Goal: Task Accomplishment & Management: Use online tool/utility

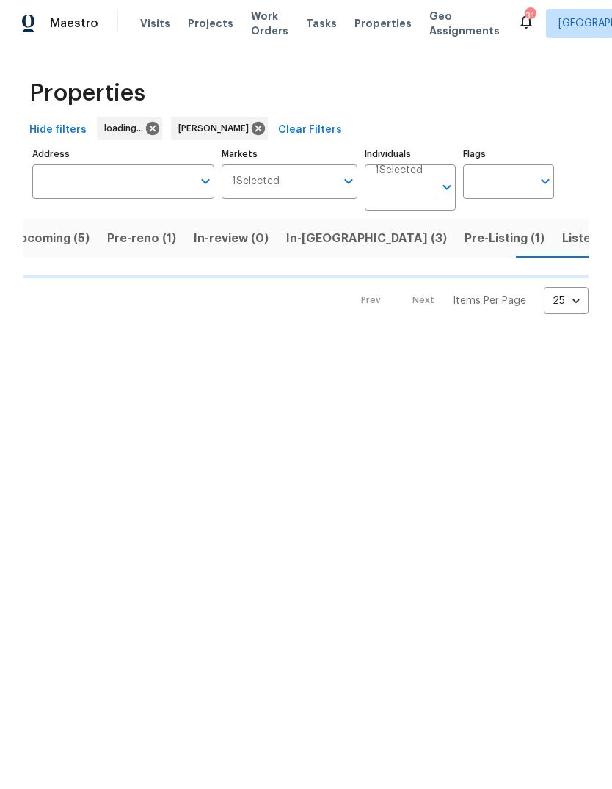
scroll to position [0, 22]
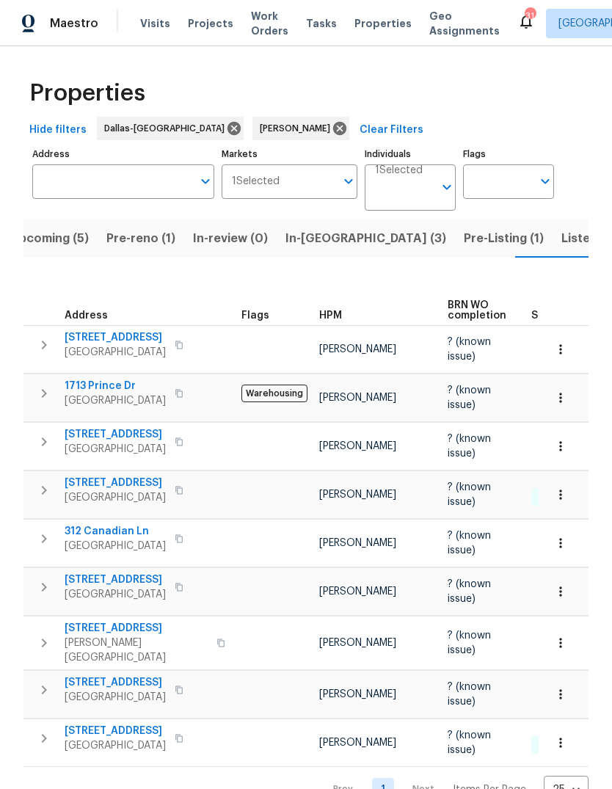
click at [307, 233] on span "In-[GEOGRAPHIC_DATA] (3)" at bounding box center [365, 238] width 161 height 21
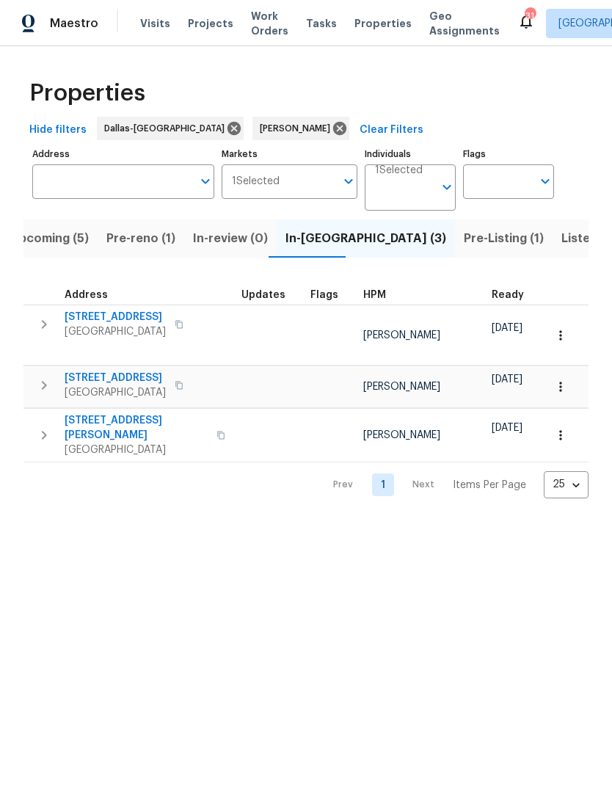
click at [104, 318] on span "[STREET_ADDRESS]" at bounding box center [115, 317] width 101 height 15
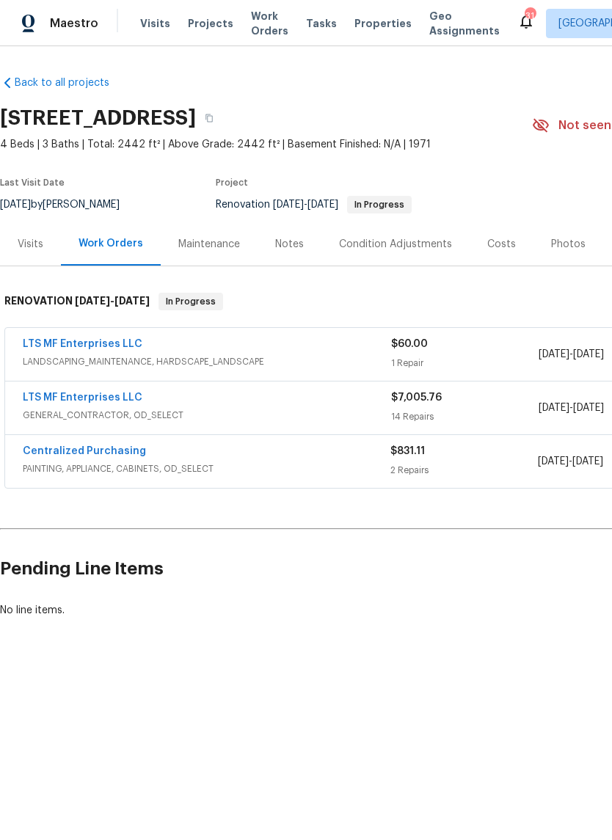
click at [60, 396] on link "LTS MF Enterprises LLC" at bounding box center [83, 398] width 120 height 10
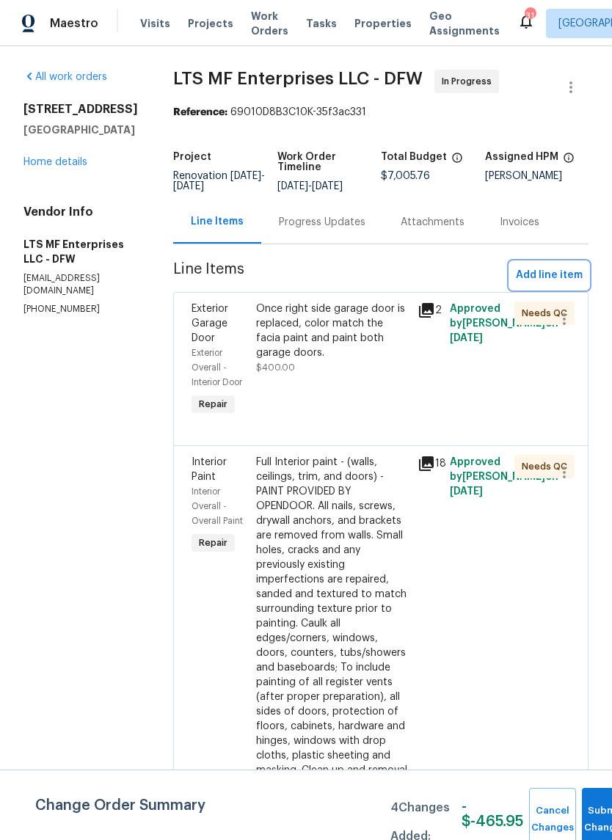
click at [554, 270] on span "Add line item" at bounding box center [549, 275] width 67 height 18
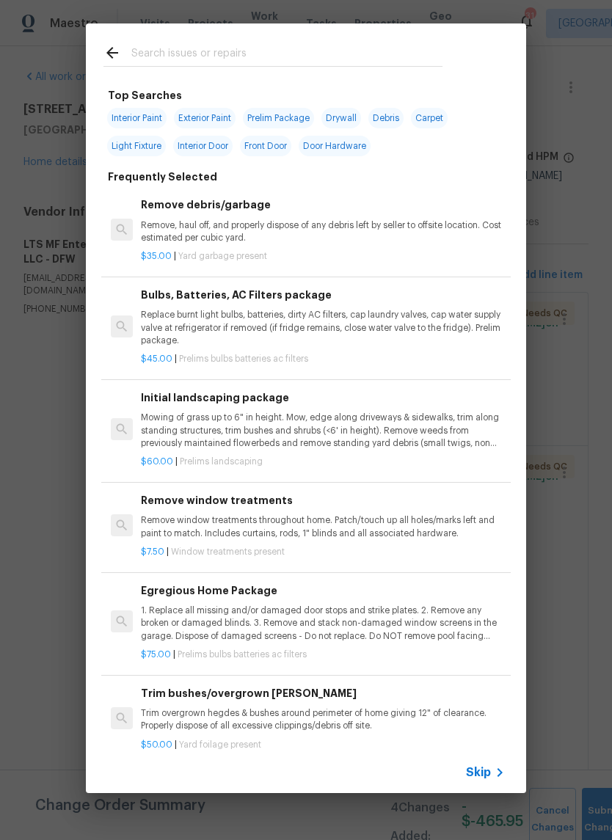
click at [348, 45] on input "text" at bounding box center [286, 55] width 311 height 22
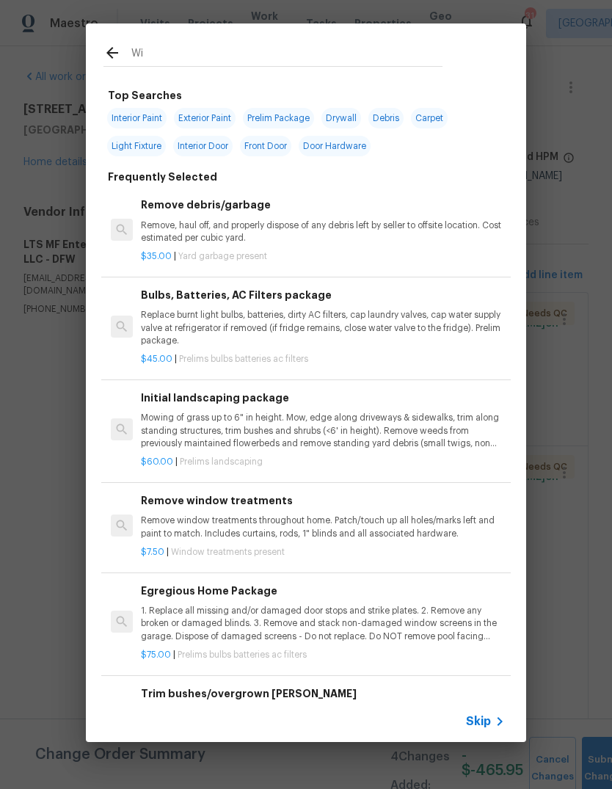
type input "Win"
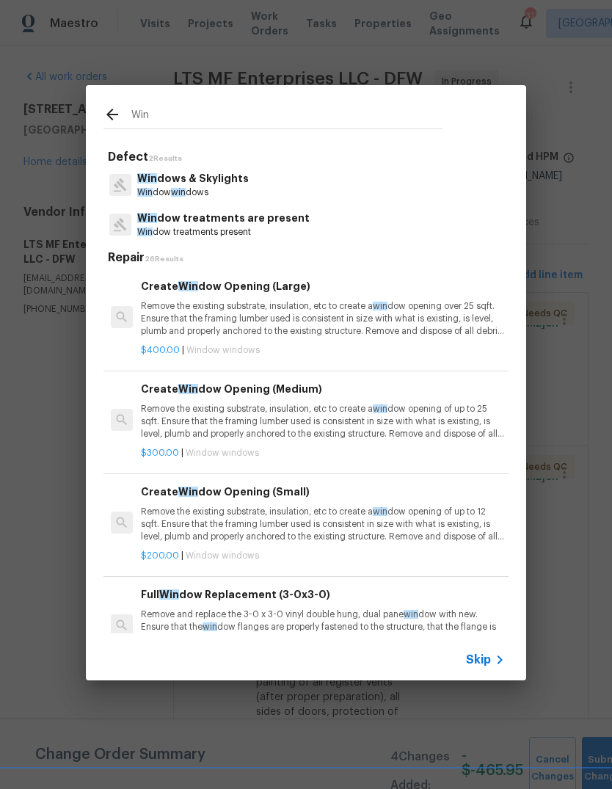
click at [171, 175] on p "Win dows & Skylights" at bounding box center [193, 178] width 112 height 15
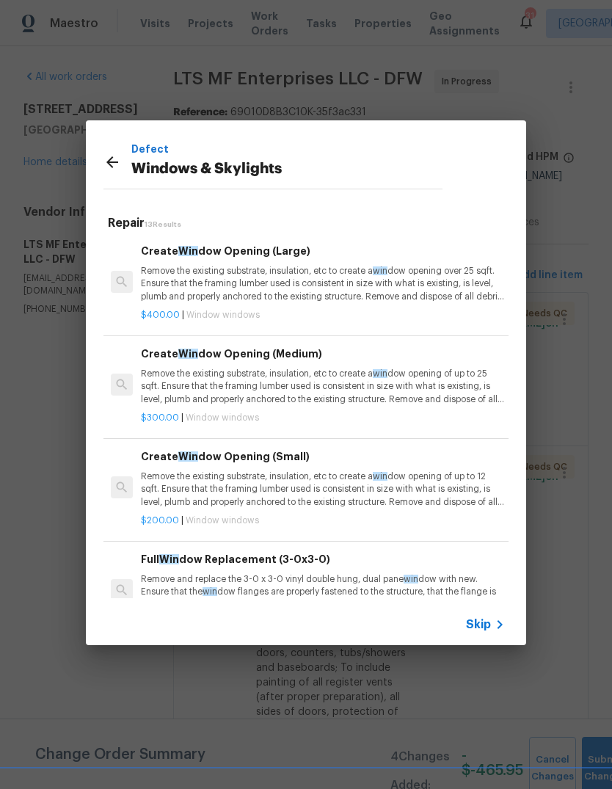
click at [482, 622] on span "Skip" at bounding box center [478, 624] width 25 height 15
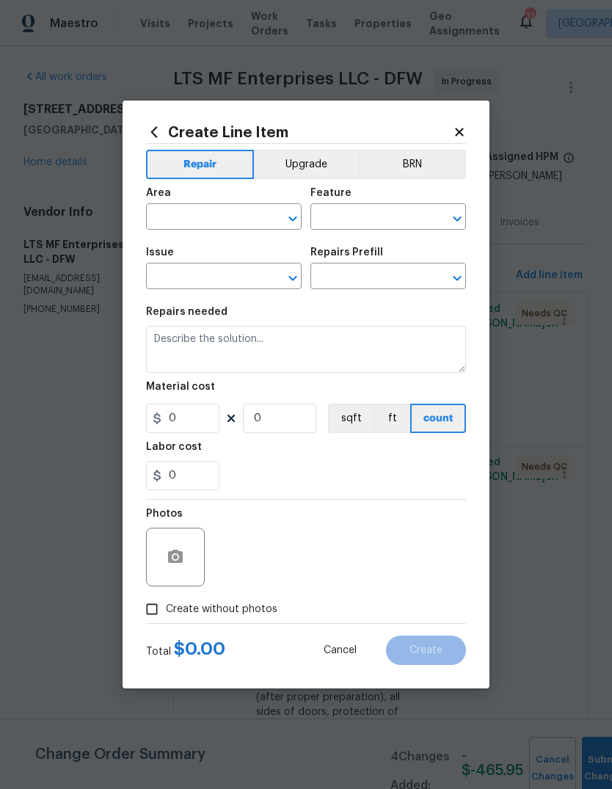
click at [193, 219] on input "text" at bounding box center [203, 218] width 114 height 23
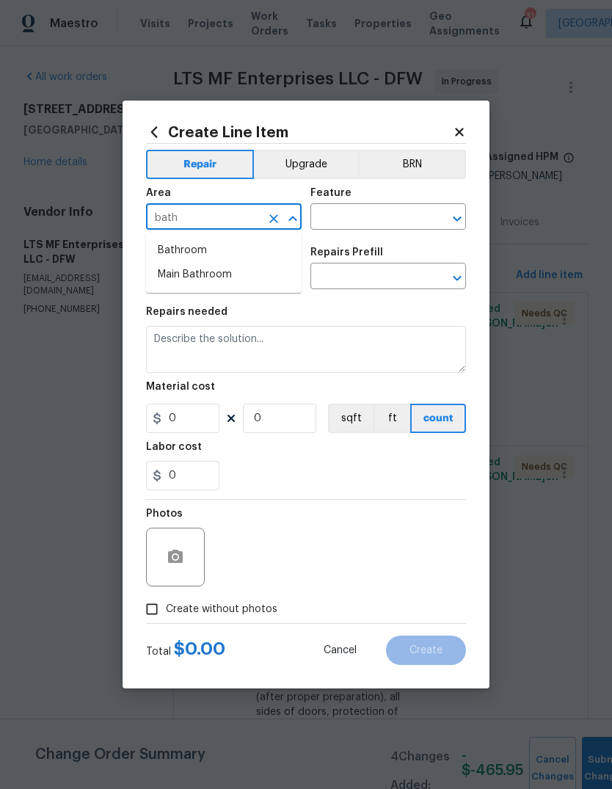
click at [179, 254] on li "Bathroom" at bounding box center [224, 250] width 156 height 24
type input "Bathroom"
